Goal: Use online tool/utility: Utilize a website feature to perform a specific function

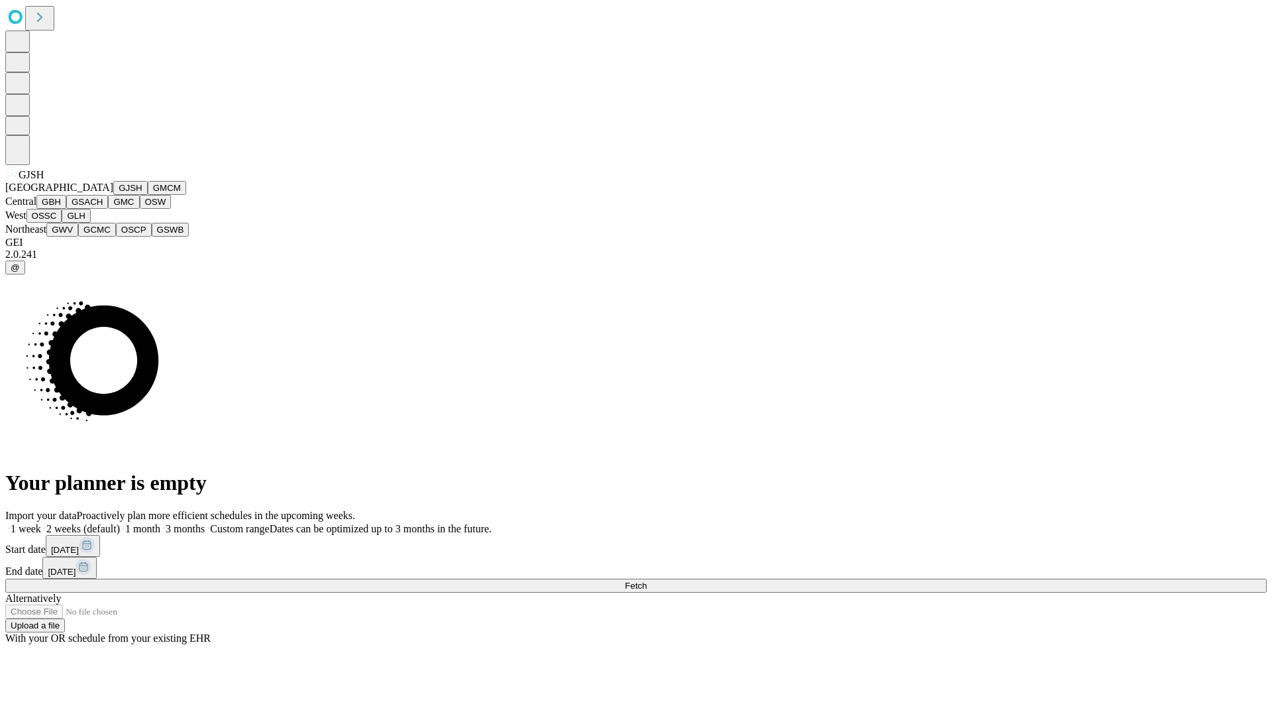
click at [113, 195] on button "GJSH" at bounding box center [130, 188] width 34 height 14
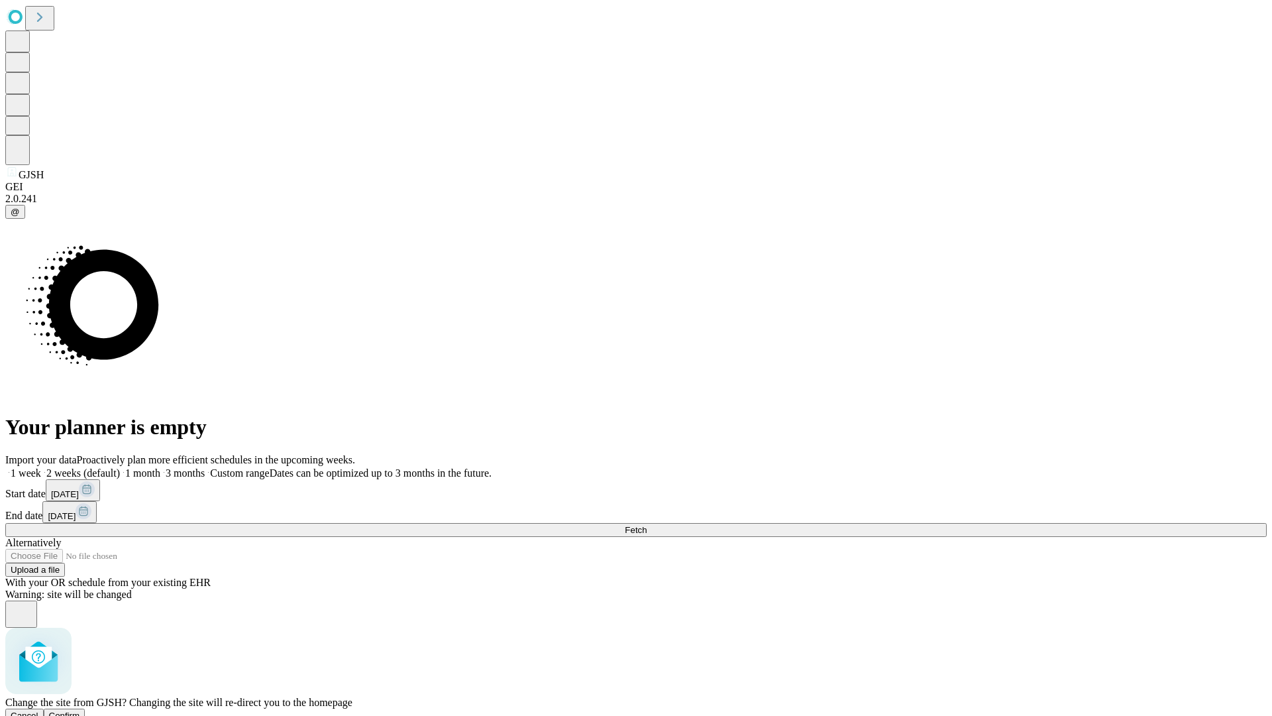
click at [80, 710] on span "Confirm" at bounding box center [64, 715] width 31 height 10
click at [120, 467] on label "2 weeks (default)" at bounding box center [80, 472] width 79 height 11
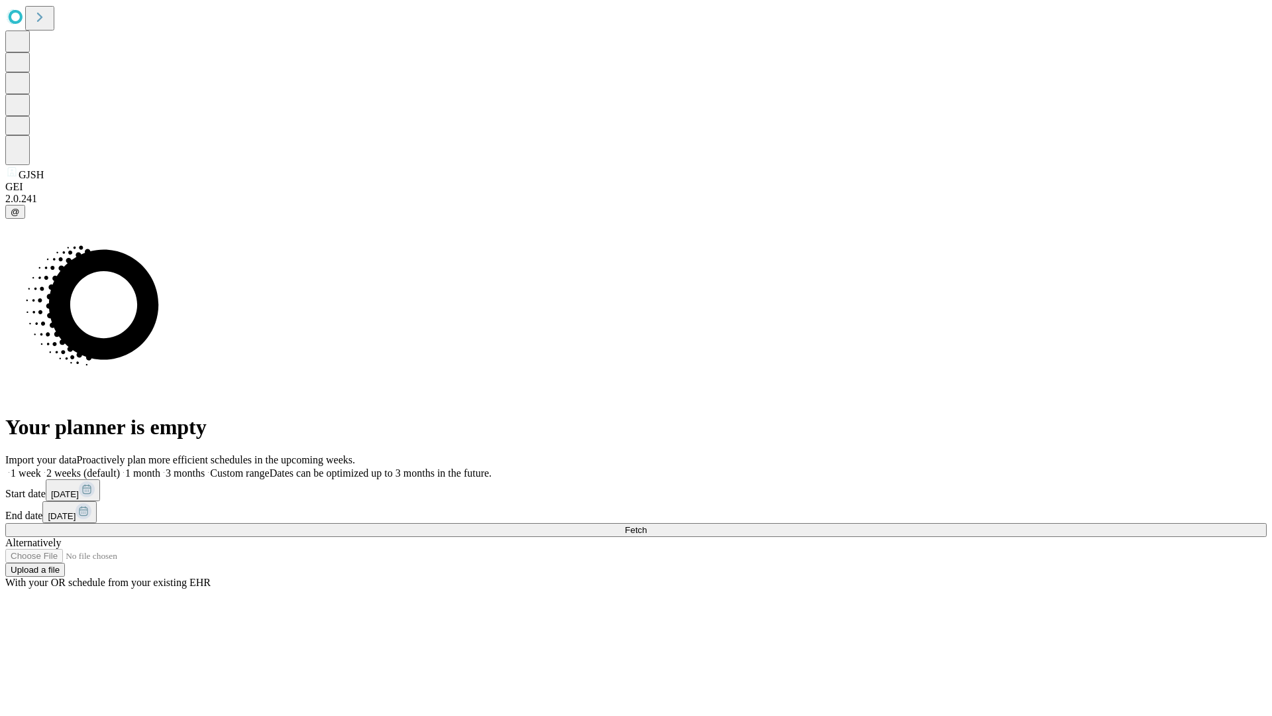
click at [647, 525] on span "Fetch" at bounding box center [636, 530] width 22 height 10
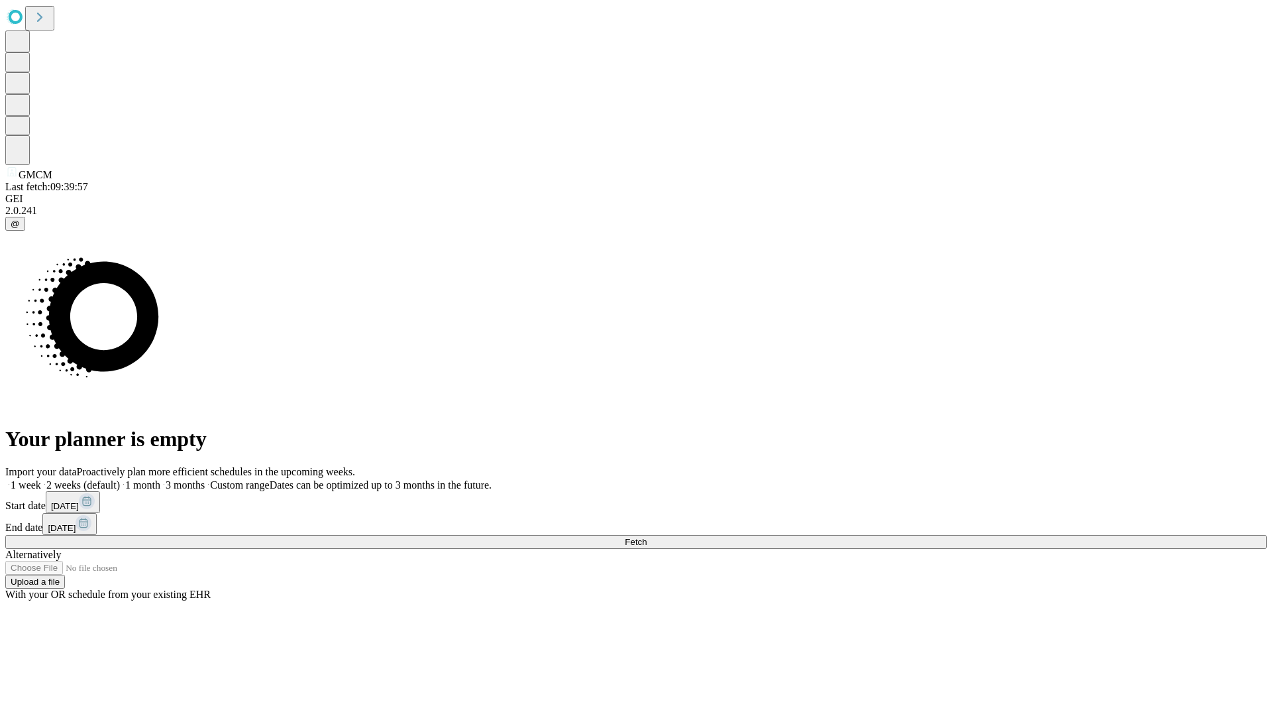
click at [120, 479] on label "2 weeks (default)" at bounding box center [80, 484] width 79 height 11
click at [647, 537] on span "Fetch" at bounding box center [636, 542] width 22 height 10
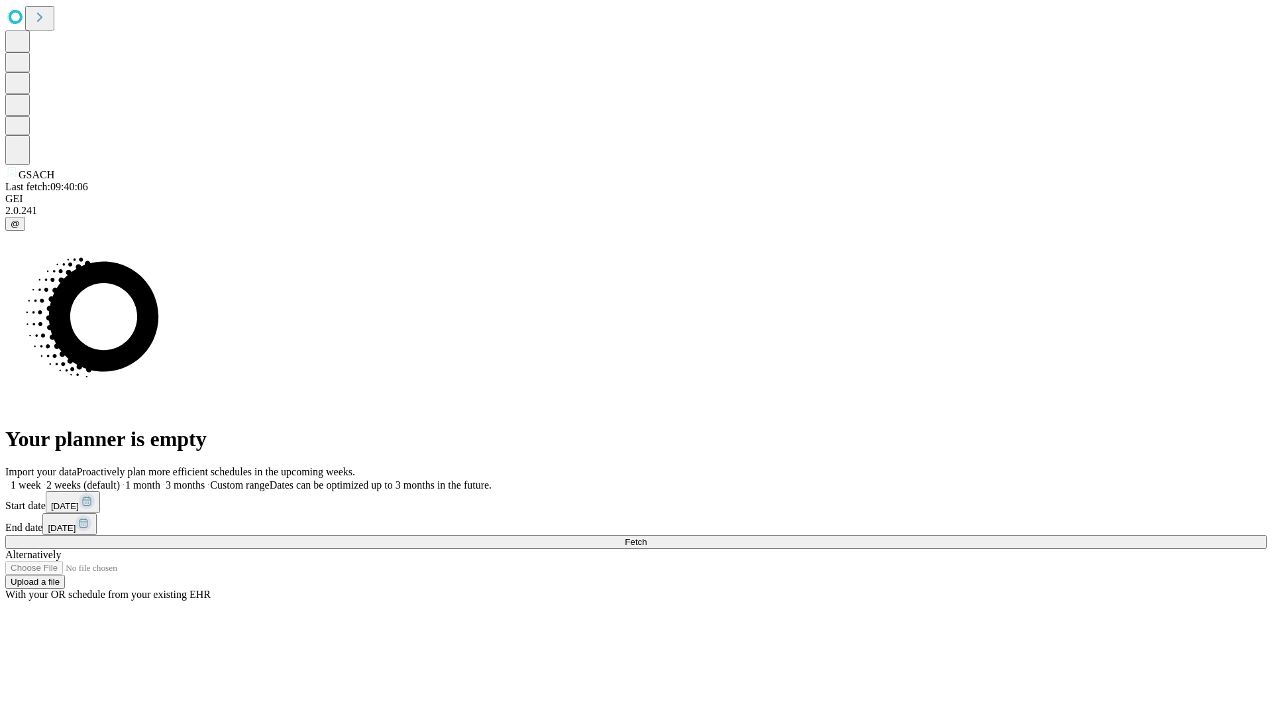
click at [647, 537] on span "Fetch" at bounding box center [636, 542] width 22 height 10
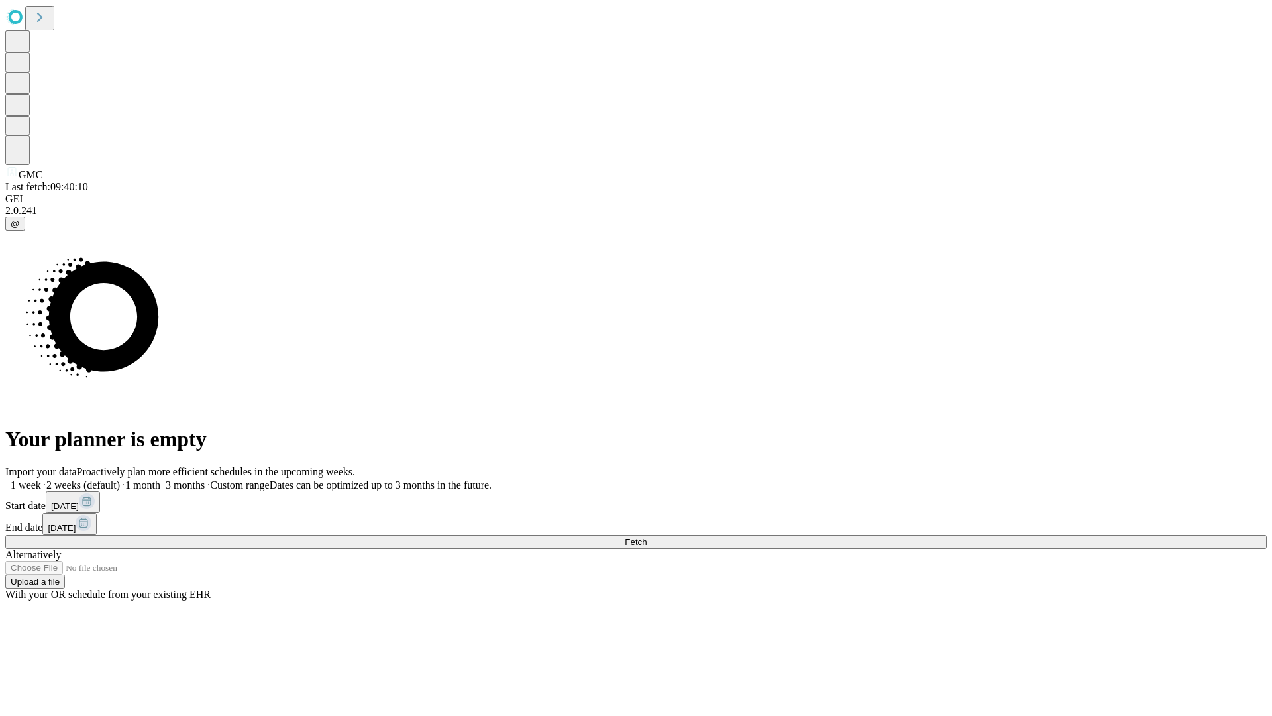
click at [120, 479] on label "2 weeks (default)" at bounding box center [80, 484] width 79 height 11
click at [647, 537] on span "Fetch" at bounding box center [636, 542] width 22 height 10
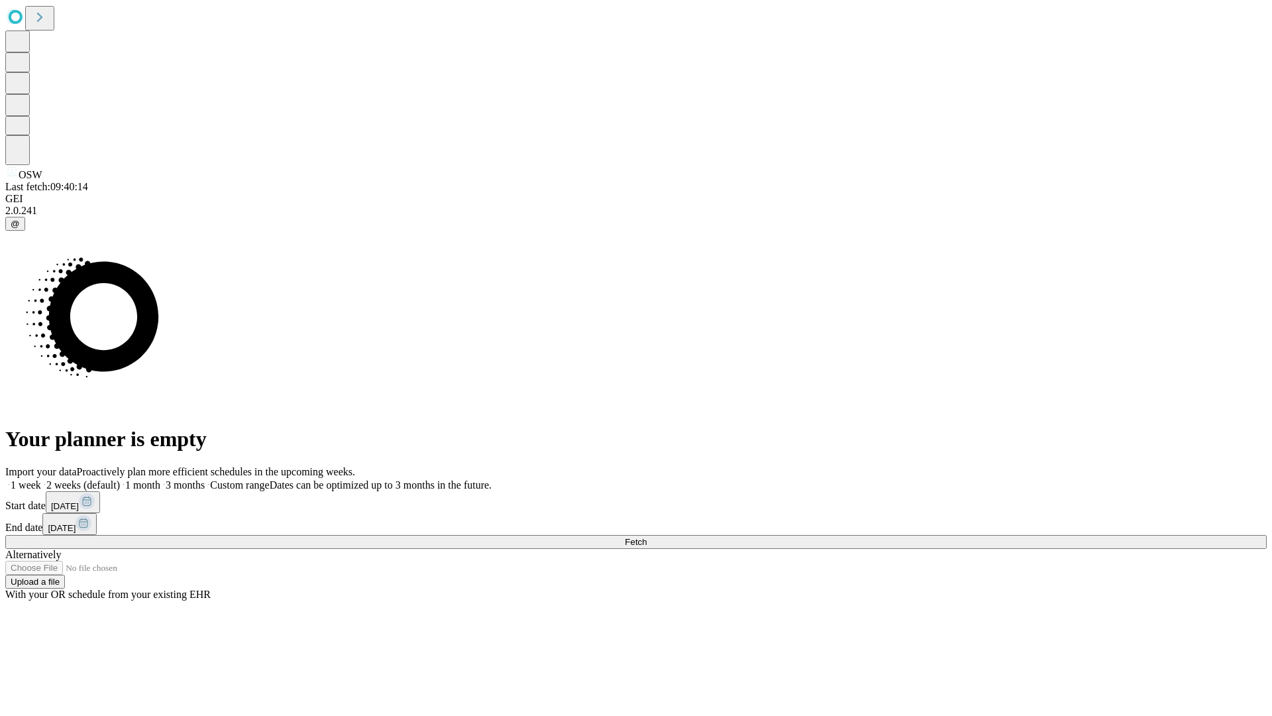
click at [120, 479] on label "2 weeks (default)" at bounding box center [80, 484] width 79 height 11
click at [647, 537] on span "Fetch" at bounding box center [636, 542] width 22 height 10
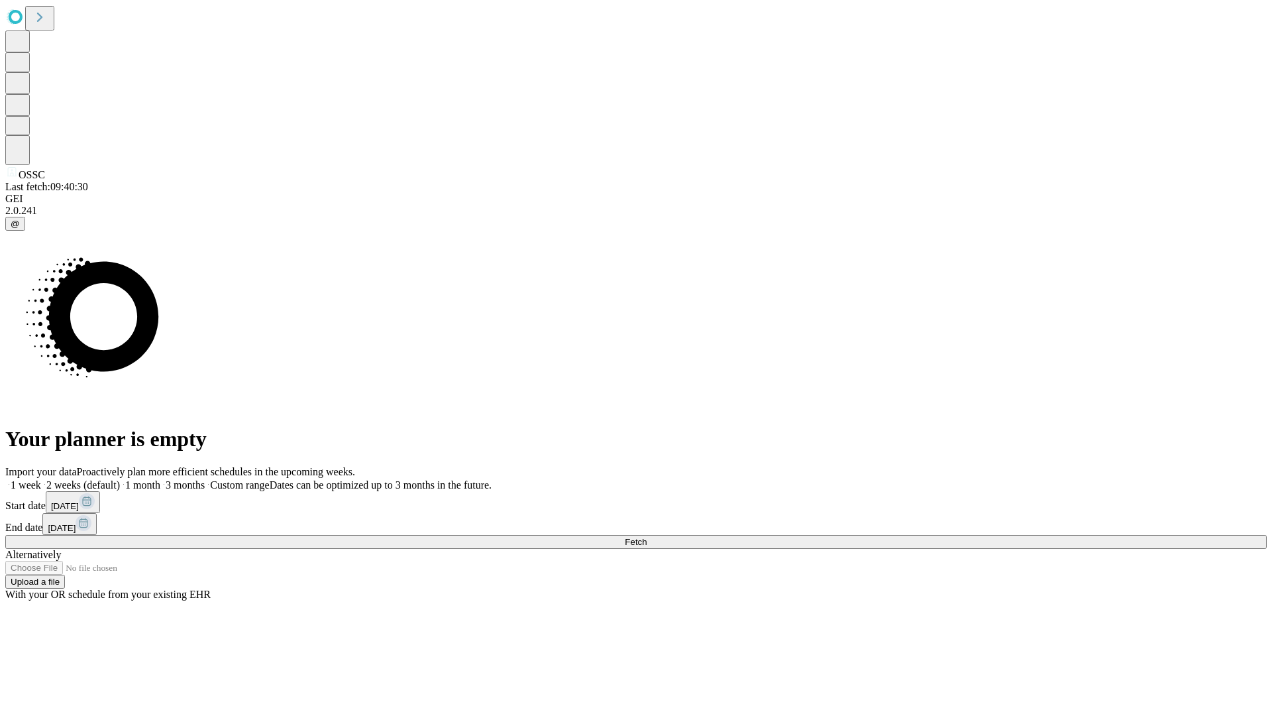
click at [120, 479] on label "2 weeks (default)" at bounding box center [80, 484] width 79 height 11
click at [647, 537] on span "Fetch" at bounding box center [636, 542] width 22 height 10
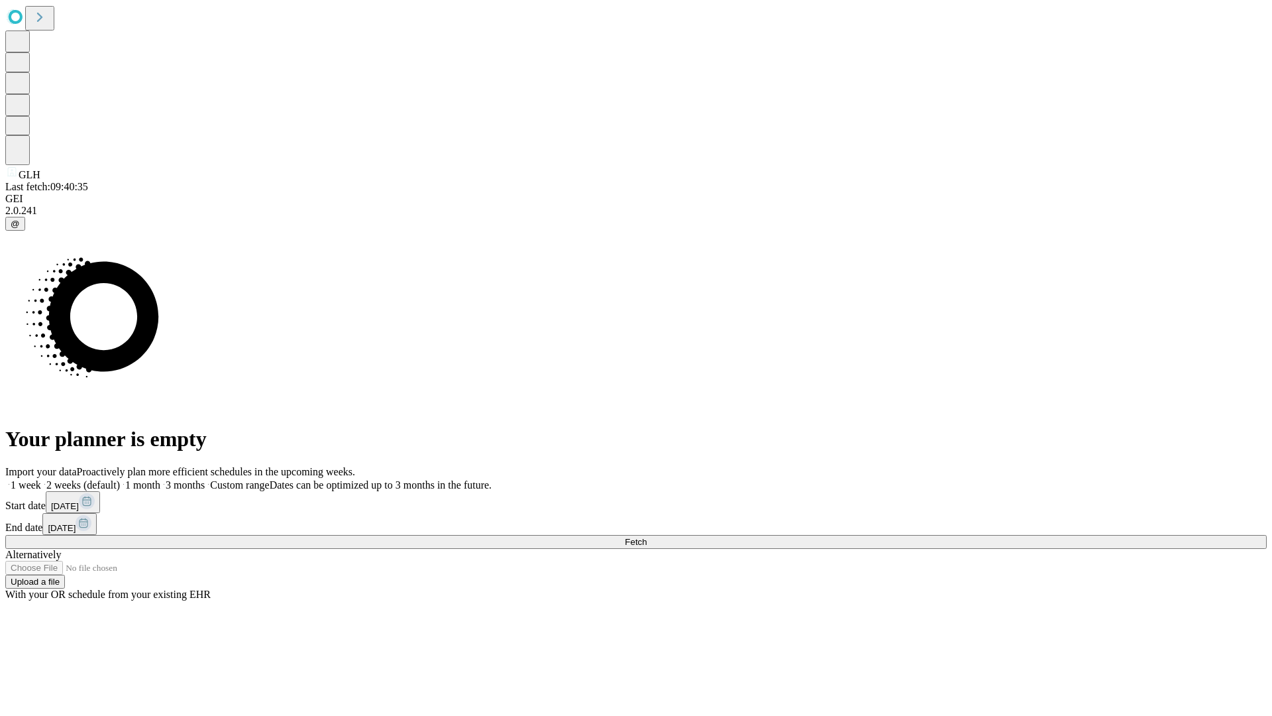
click at [120, 479] on label "2 weeks (default)" at bounding box center [80, 484] width 79 height 11
click at [647, 537] on span "Fetch" at bounding box center [636, 542] width 22 height 10
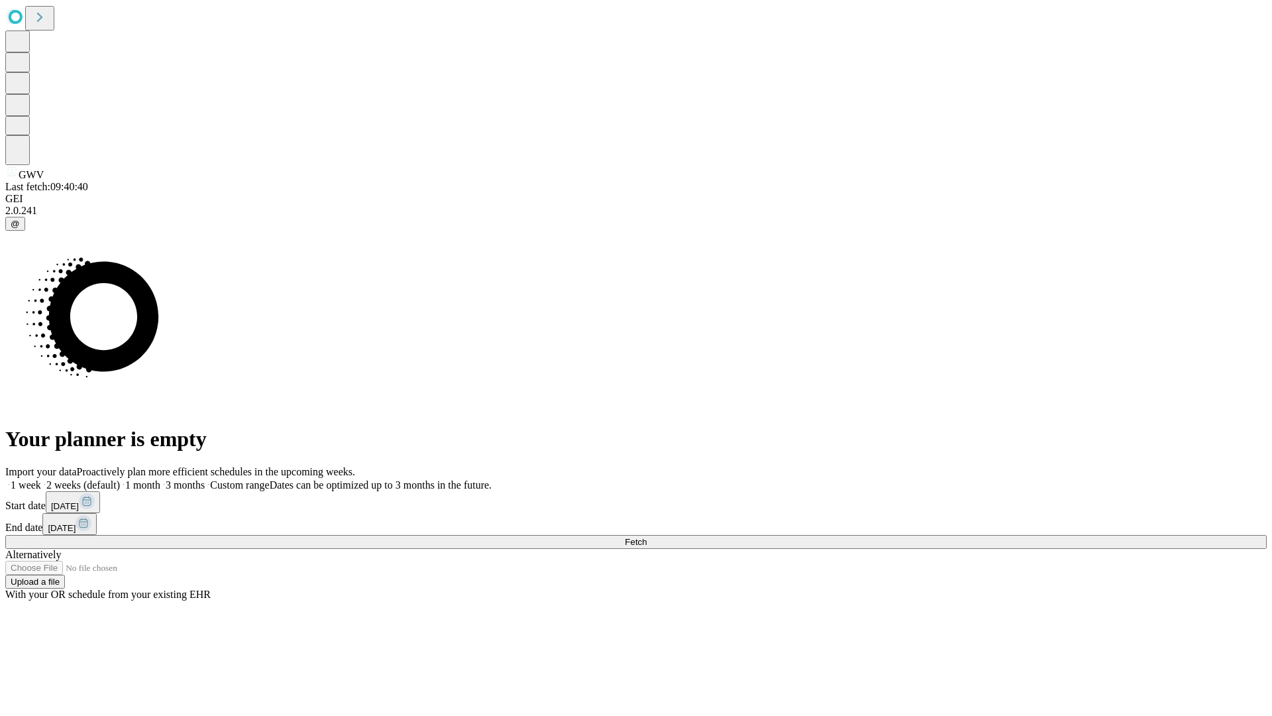
click at [120, 479] on label "2 weeks (default)" at bounding box center [80, 484] width 79 height 11
click at [647, 537] on span "Fetch" at bounding box center [636, 542] width 22 height 10
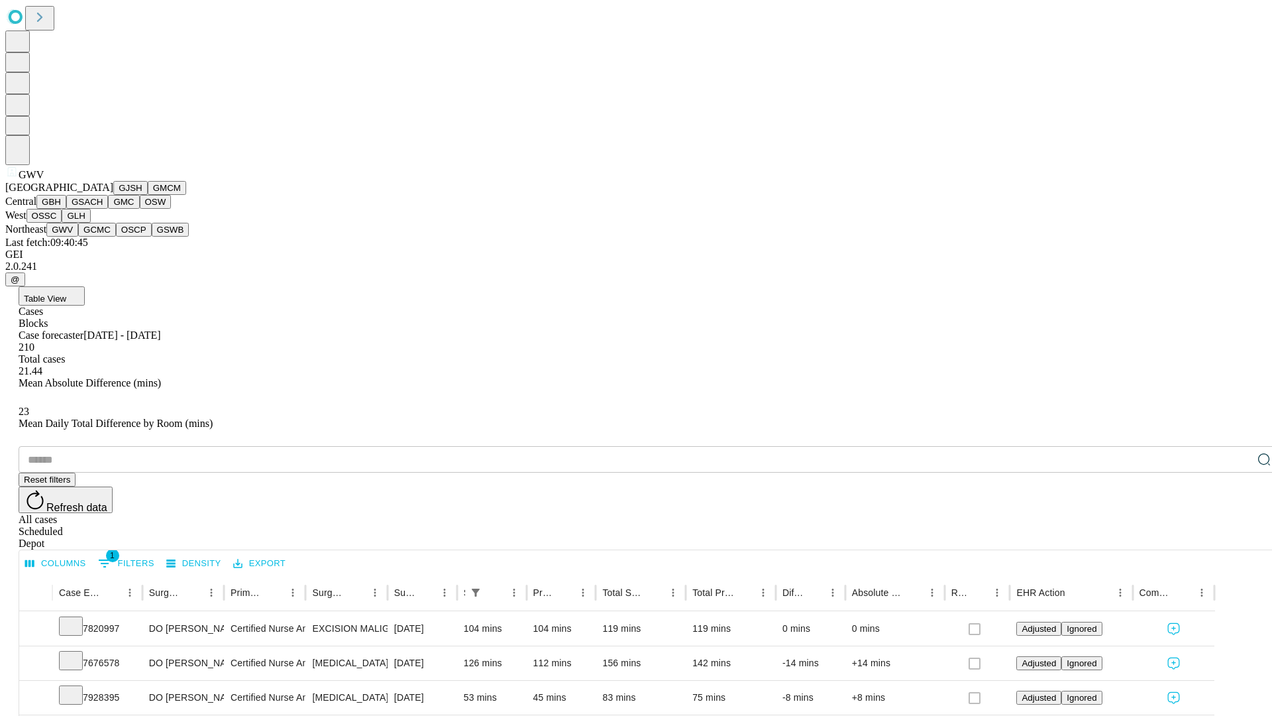
click at [103, 237] on button "GCMC" at bounding box center [97, 230] width 38 height 14
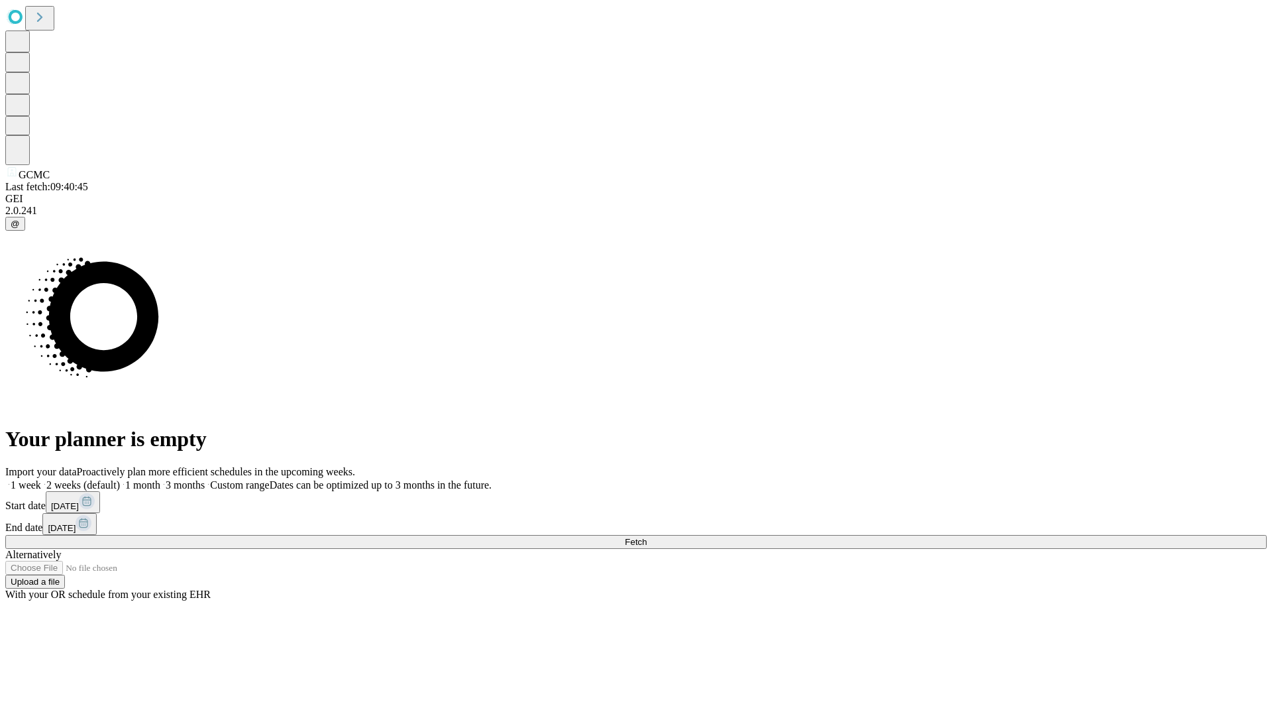
click at [120, 479] on label "2 weeks (default)" at bounding box center [80, 484] width 79 height 11
click at [647, 537] on span "Fetch" at bounding box center [636, 542] width 22 height 10
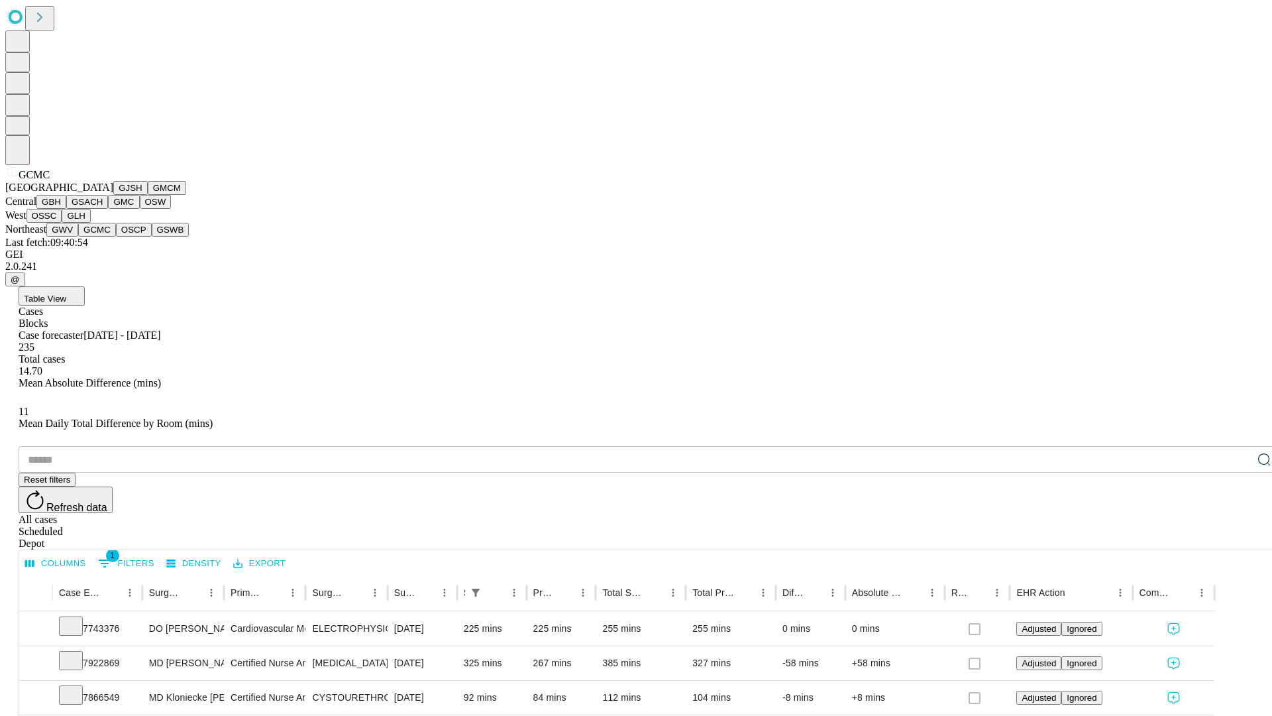
click at [116, 237] on button "OSCP" at bounding box center [134, 230] width 36 height 14
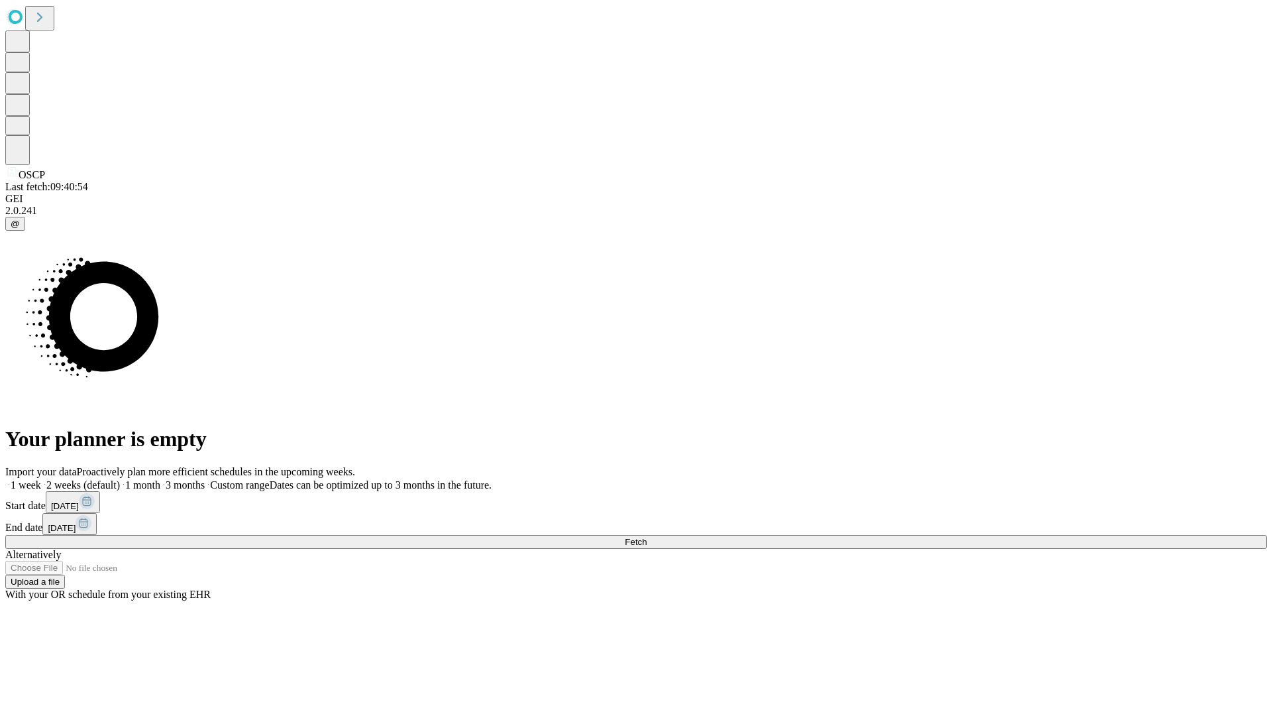
click at [120, 479] on label "2 weeks (default)" at bounding box center [80, 484] width 79 height 11
click at [647, 537] on span "Fetch" at bounding box center [636, 542] width 22 height 10
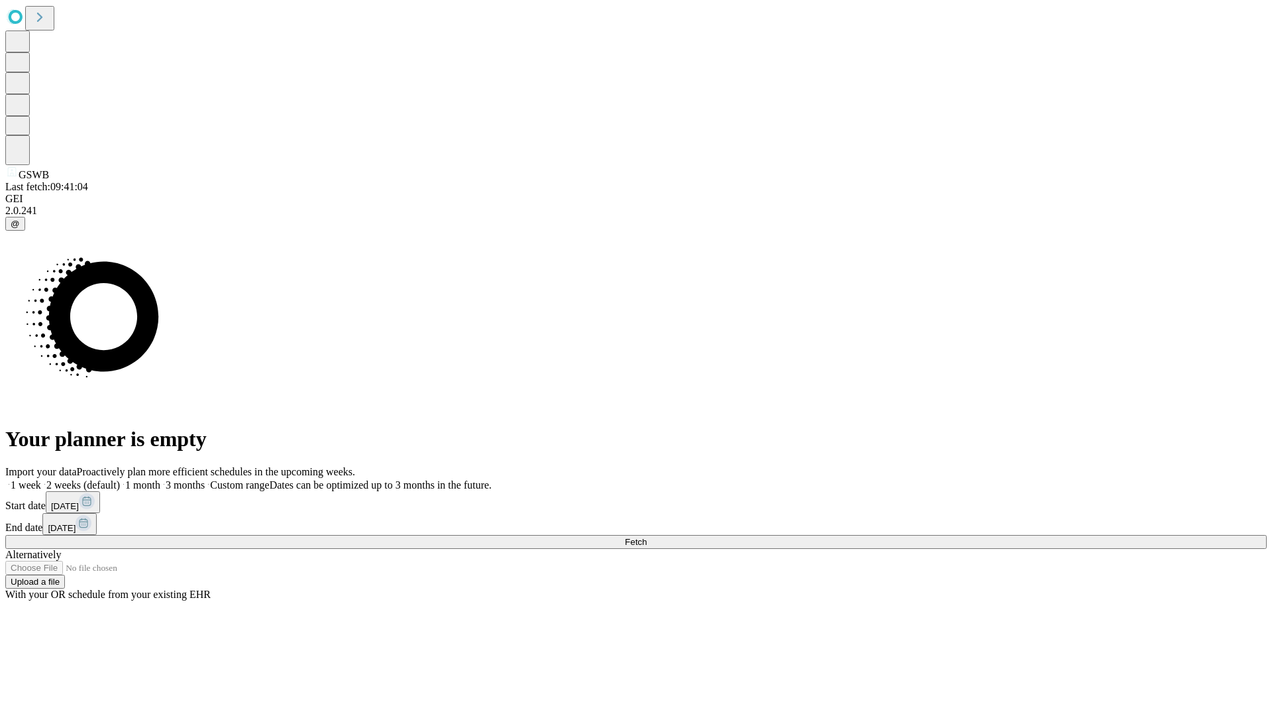
click at [647, 537] on span "Fetch" at bounding box center [636, 542] width 22 height 10
